Goal: Task Accomplishment & Management: Manage account settings

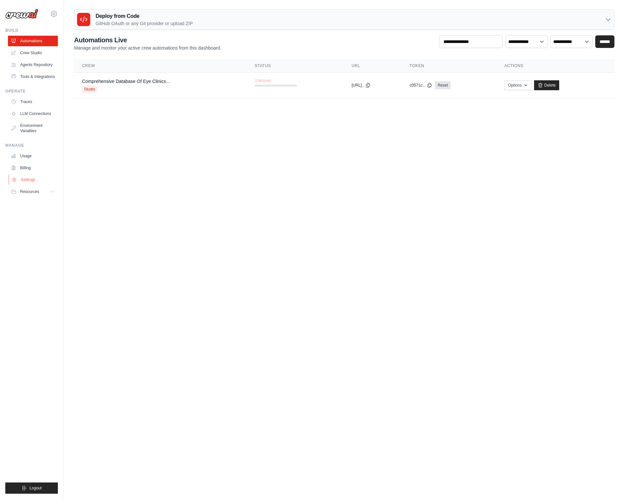
click at [26, 181] on link "Settings" at bounding box center [34, 180] width 50 height 11
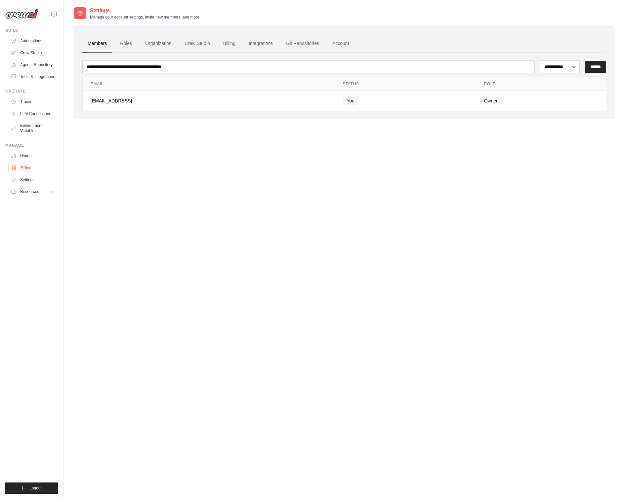
click at [29, 171] on link "Billing" at bounding box center [34, 168] width 50 height 11
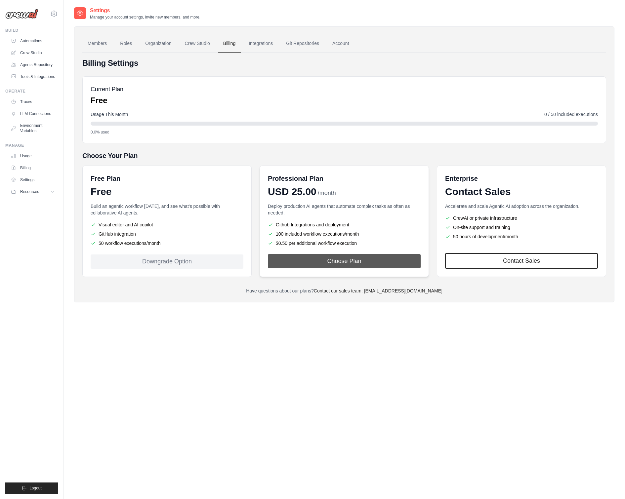
click at [299, 266] on button "Choose Plan" at bounding box center [344, 261] width 153 height 14
